Goal: Transaction & Acquisition: Purchase product/service

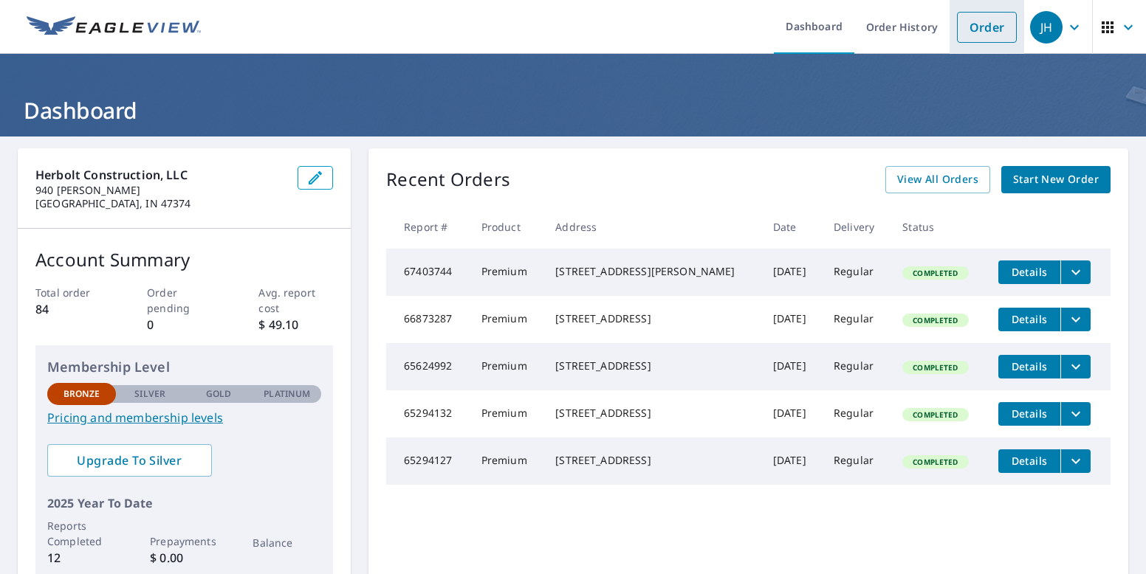
click at [977, 32] on link "Order" at bounding box center [987, 27] width 60 height 31
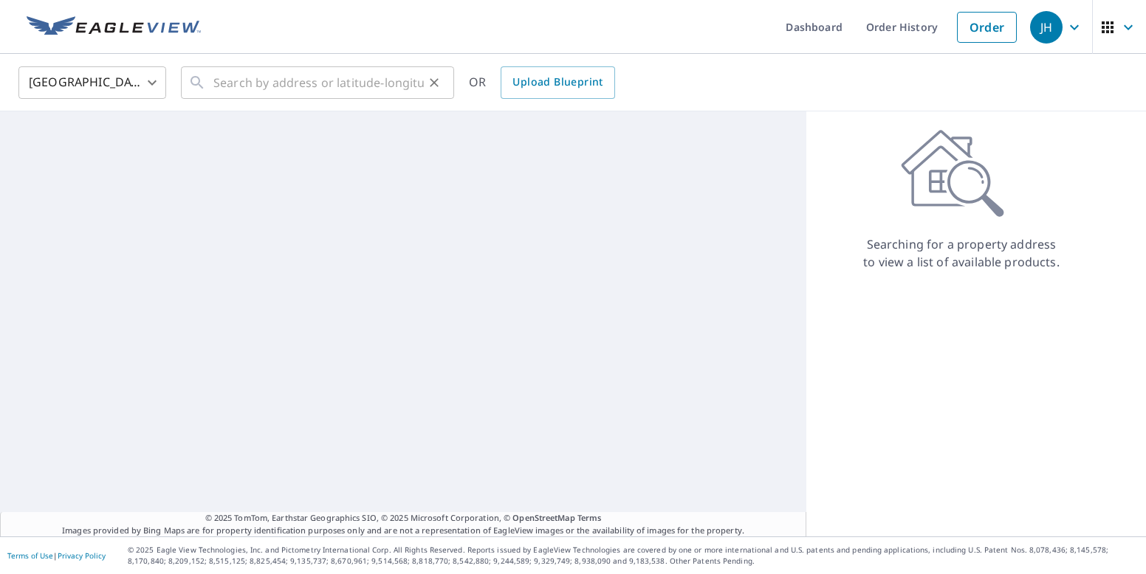
click at [211, 82] on div "​" at bounding box center [317, 82] width 273 height 32
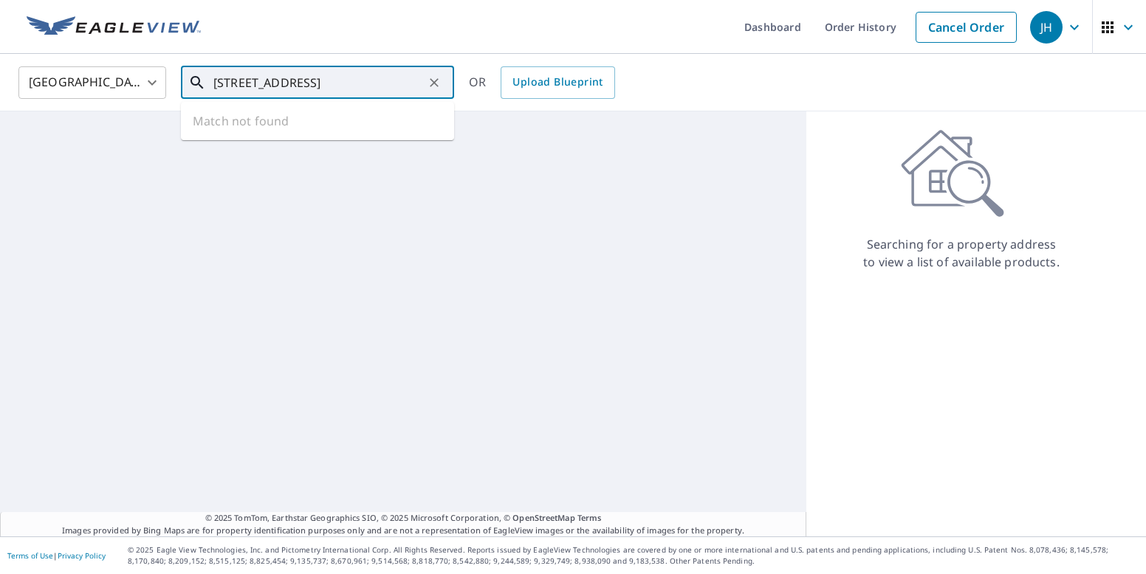
type input "[STREET_ADDRESS]"
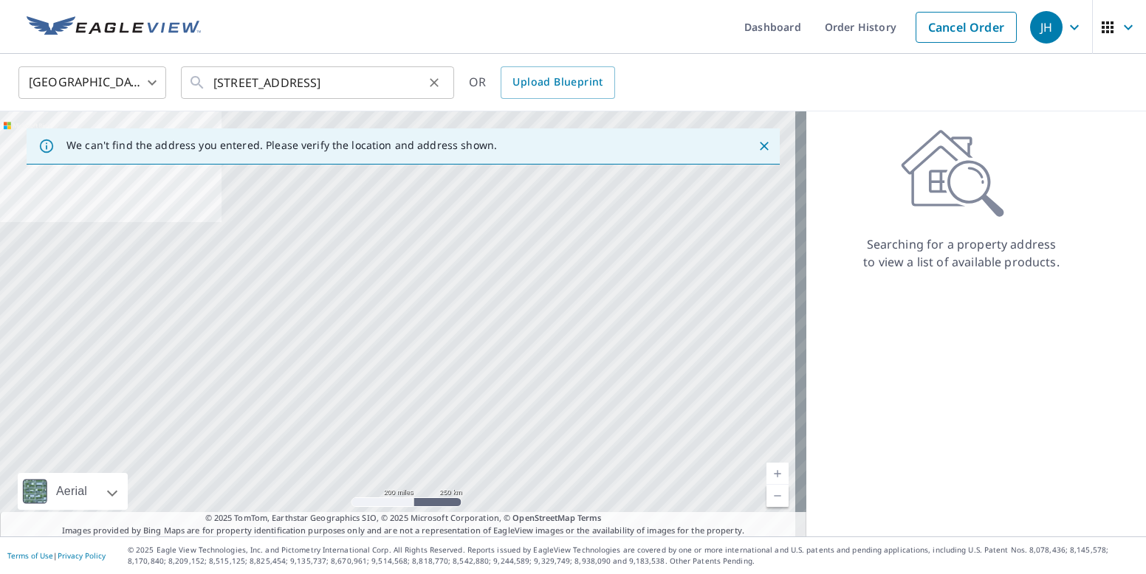
click at [195, 82] on icon at bounding box center [197, 83] width 18 height 18
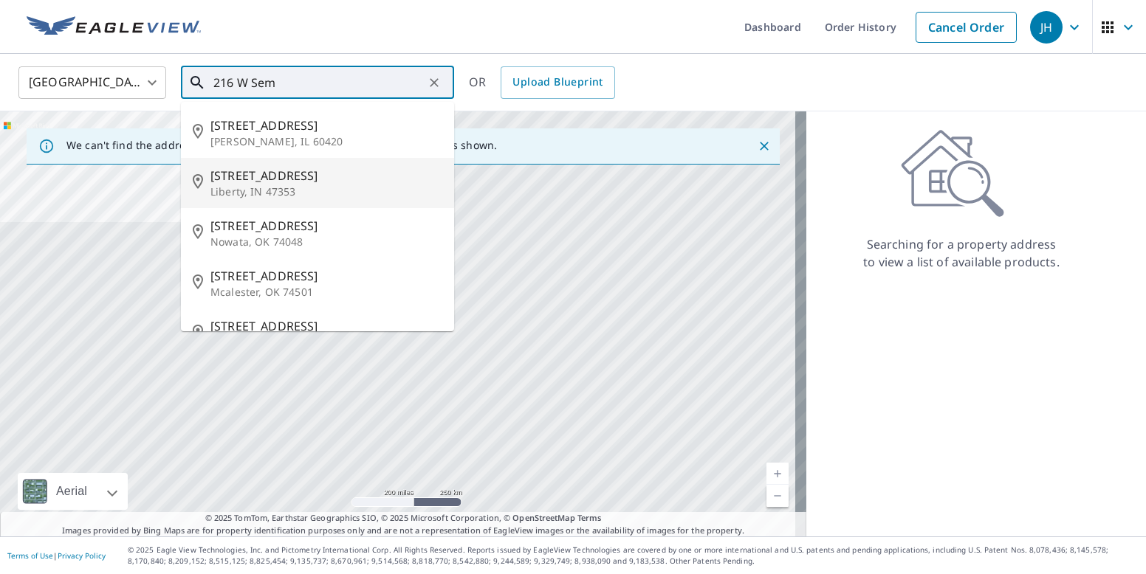
click at [270, 176] on span "[STREET_ADDRESS]" at bounding box center [326, 176] width 232 height 18
type input "[STREET_ADDRESS]"
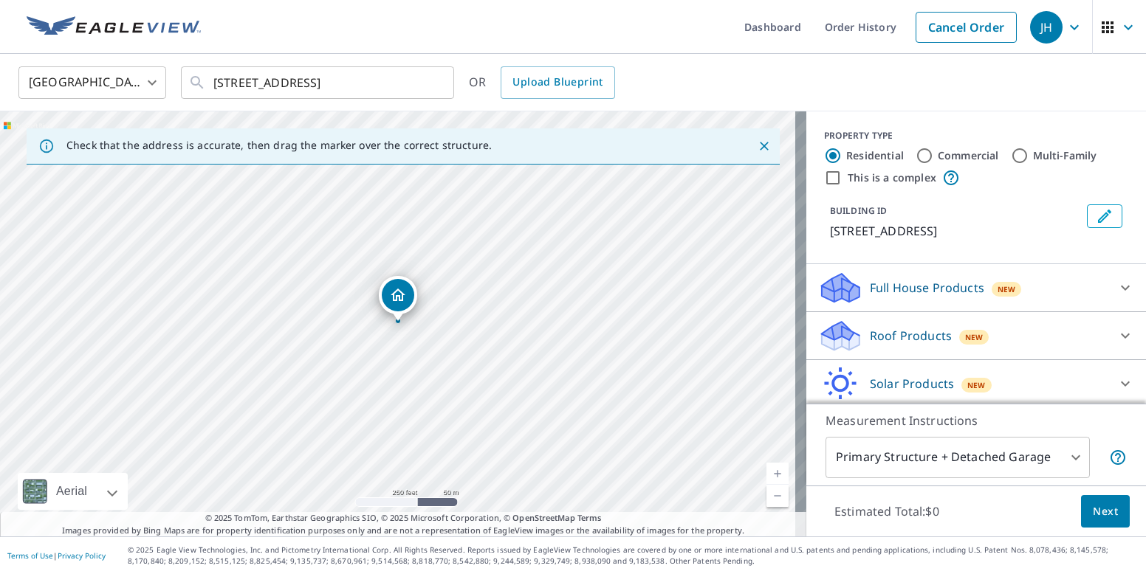
click at [883, 331] on p "Roof Products" at bounding box center [911, 336] width 82 height 18
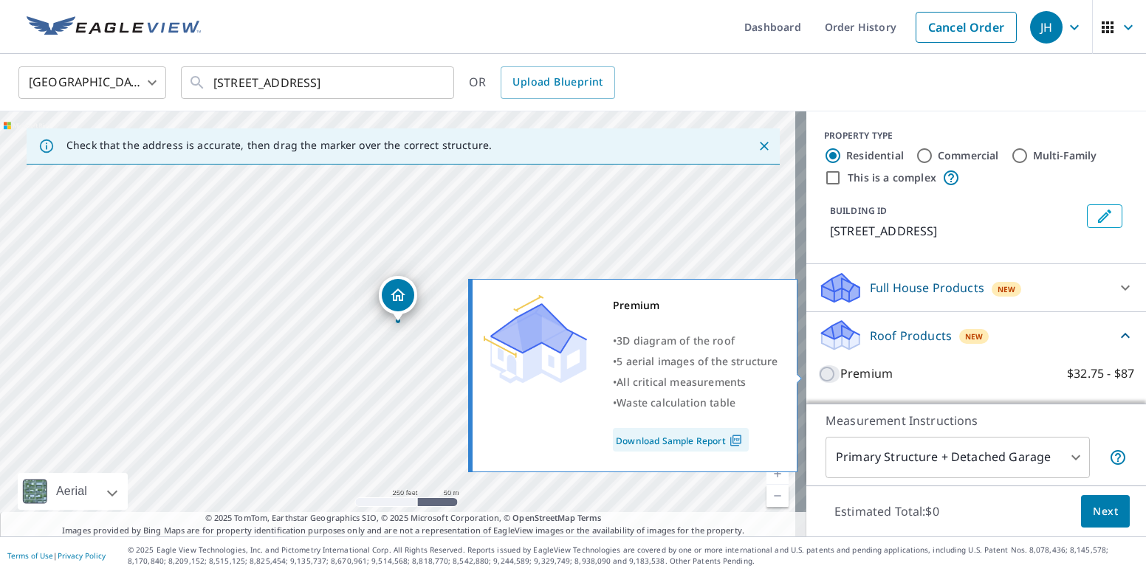
click at [818, 373] on input "Premium $32.75 - $87" at bounding box center [829, 375] width 22 height 18
checkbox input "true"
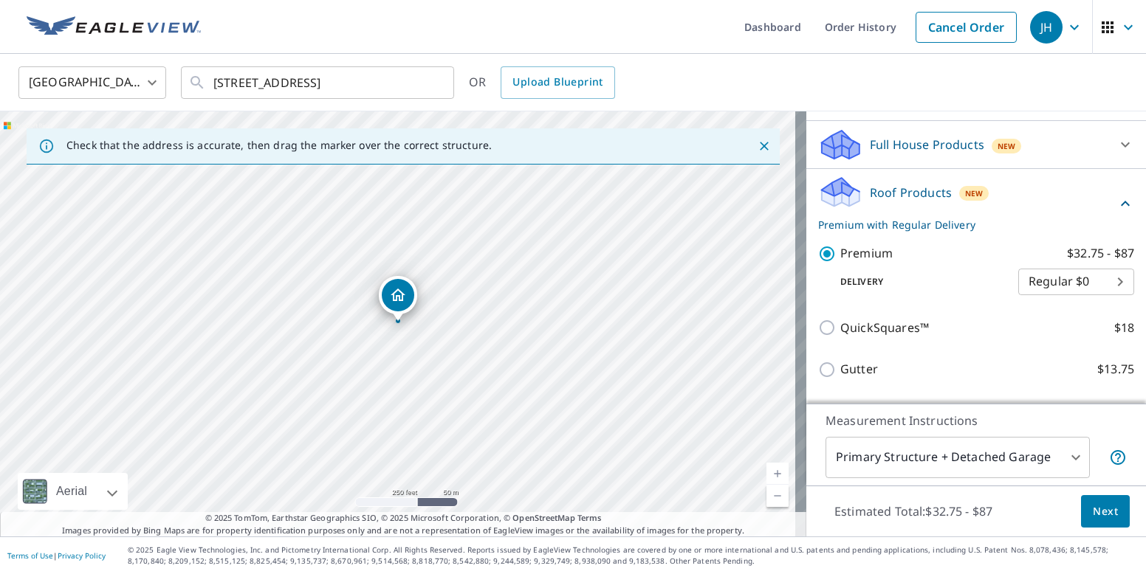
scroll to position [146, 0]
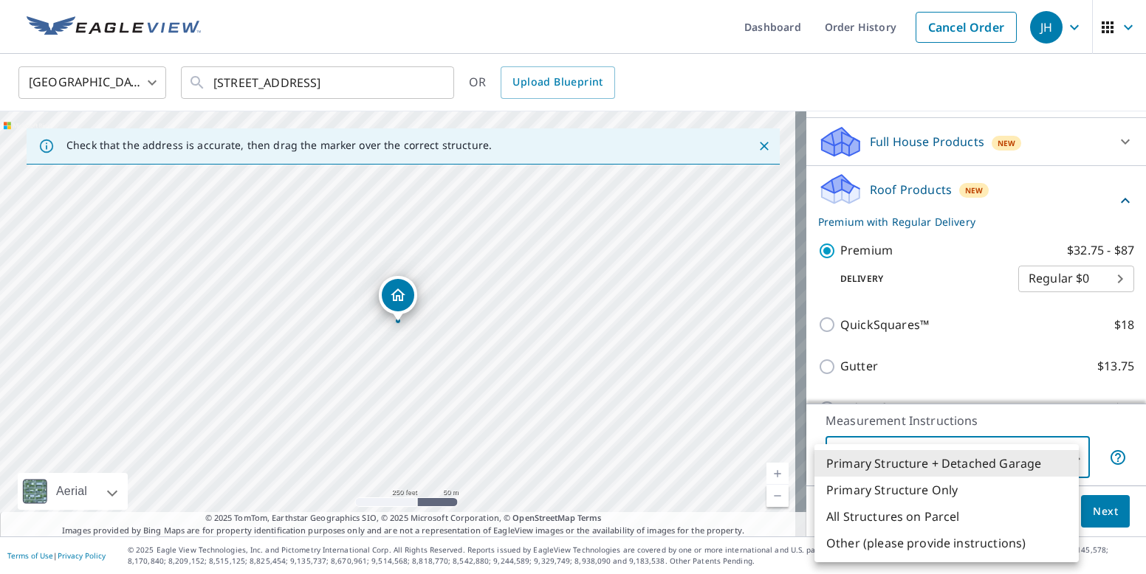
click at [1066, 456] on body "JH JH Dashboard Order History Cancel Order JH [GEOGRAPHIC_DATA] [GEOGRAPHIC_DAT…" at bounding box center [573, 287] width 1146 height 574
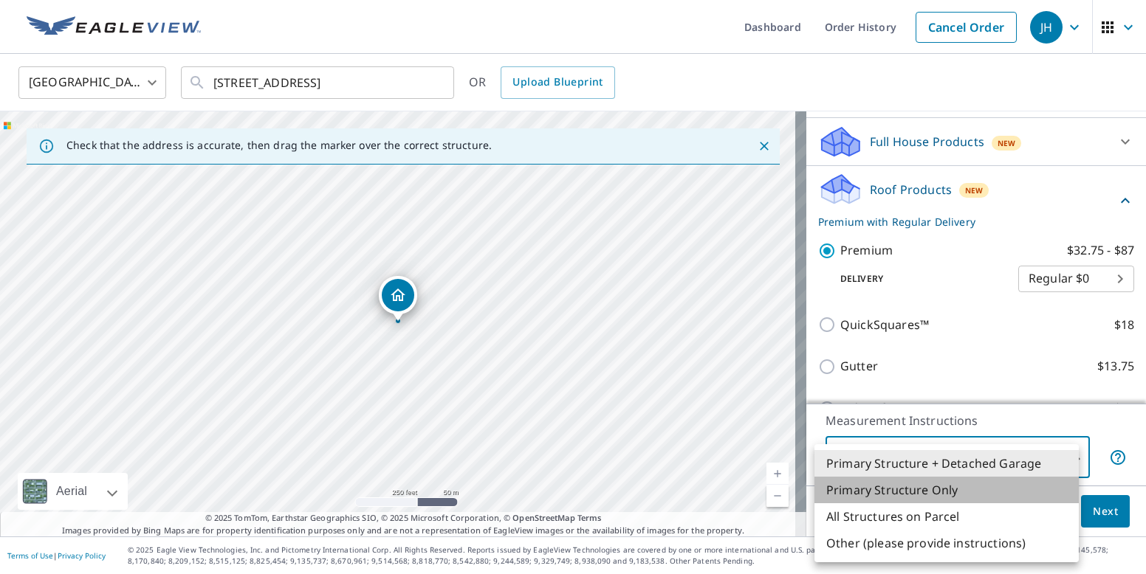
click at [957, 486] on li "Primary Structure Only" at bounding box center [946, 490] width 264 height 27
type input "2"
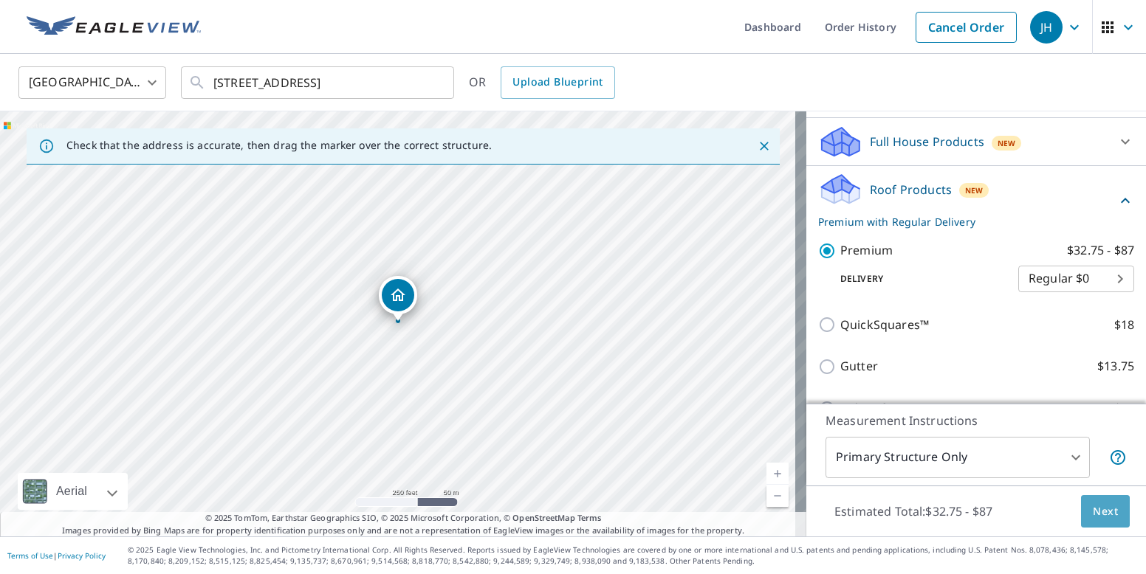
click at [1093, 508] on span "Next" at bounding box center [1105, 512] width 25 height 18
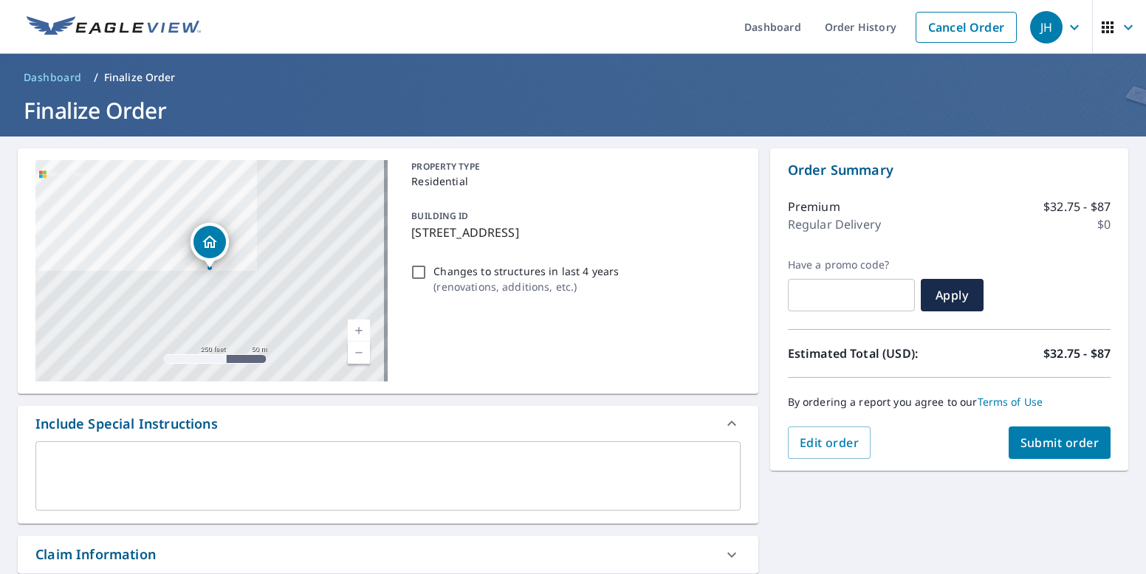
click at [1035, 443] on span "Submit order" at bounding box center [1059, 443] width 79 height 16
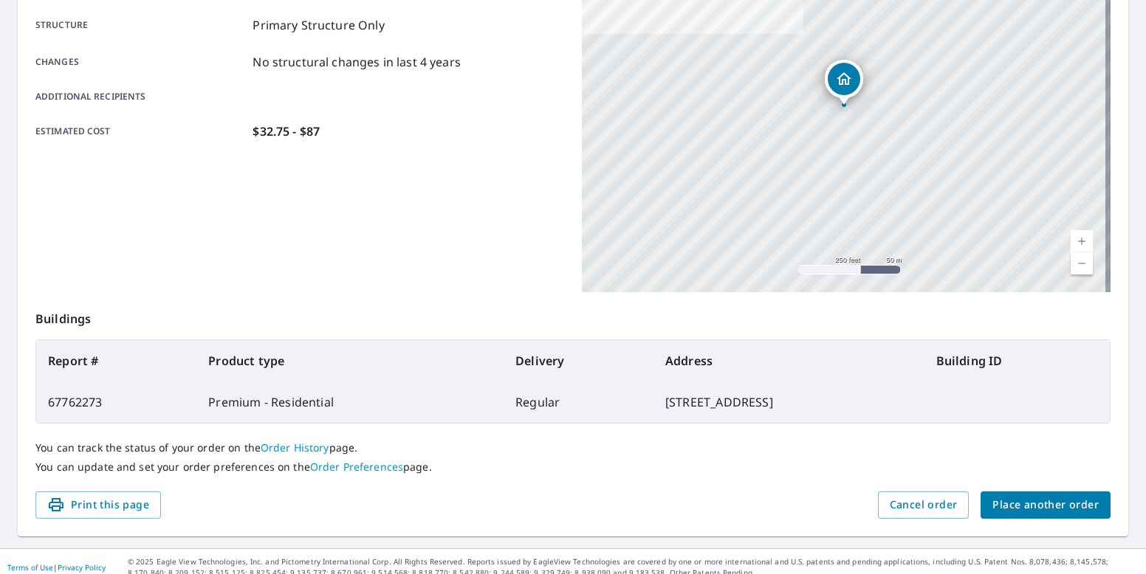
scroll to position [287, 0]
